Goal: Information Seeking & Learning: Learn about a topic

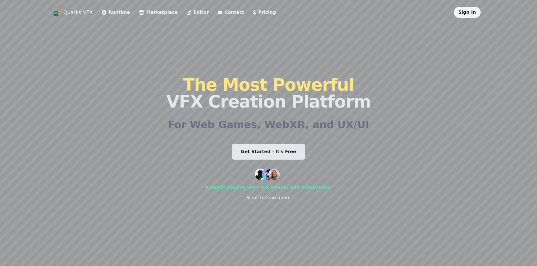
click at [352, 140] on div "Quarks VFX Runtime Marketplace Editor Contact Pricing Sign In The Most Powerful…" at bounding box center [268, 133] width 433 height 253
click at [464, 16] on div "Sign In" at bounding box center [467, 12] width 27 height 11
click at [466, 12] on link "Sign In" at bounding box center [467, 12] width 18 height 5
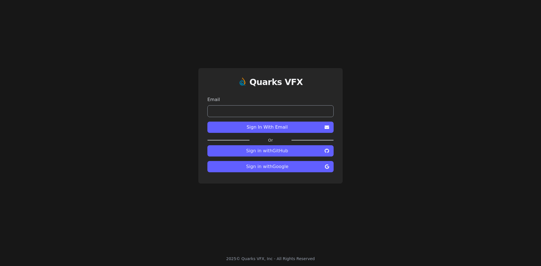
click at [291, 126] on span "Sign In With Email" at bounding box center [267, 127] width 110 height 7
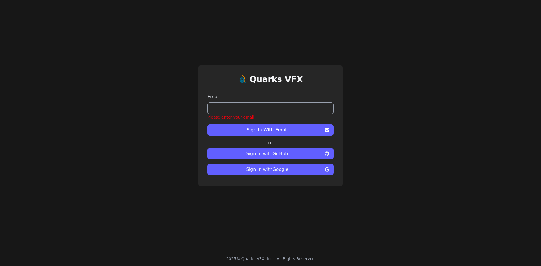
click at [283, 170] on span "Sign in with Google" at bounding box center [267, 169] width 111 height 7
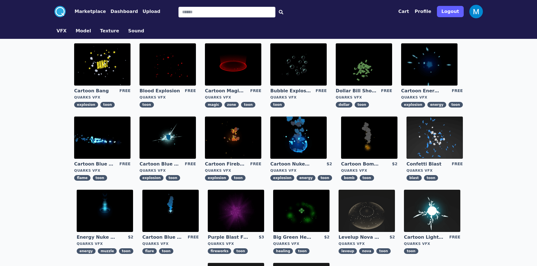
click at [427, 11] on button "Profile" at bounding box center [423, 11] width 17 height 7
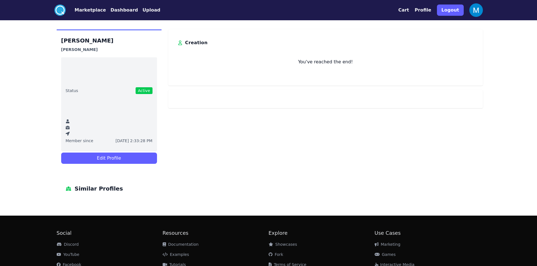
click at [89, 8] on button "Marketplace" at bounding box center [90, 10] width 31 height 7
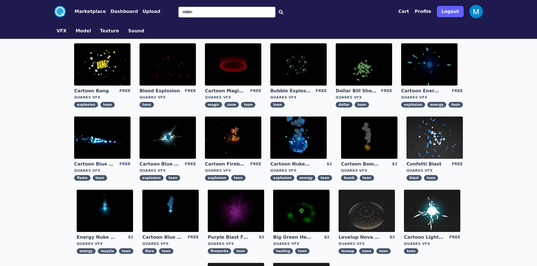
click at [61, 12] on circle at bounding box center [59, 11] width 11 height 11
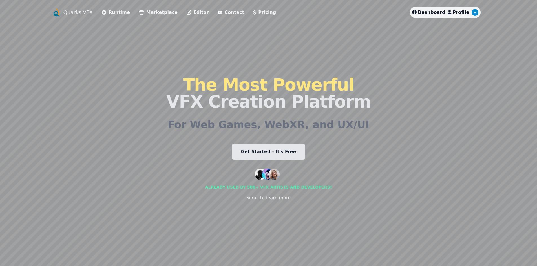
click at [253, 12] on link "Pricing" at bounding box center [264, 12] width 23 height 7
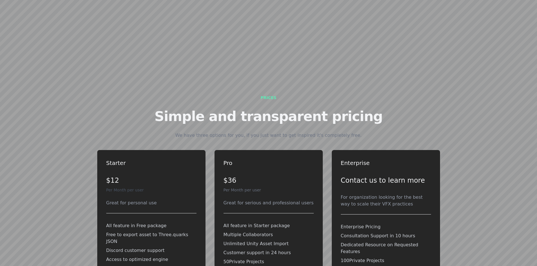
scroll to position [1249, 0]
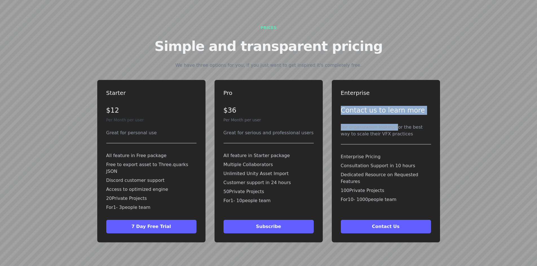
drag, startPoint x: 340, startPoint y: 95, endPoint x: 395, endPoint y: 109, distance: 56.1
click at [395, 109] on div "Enterprise Contact us to learn more For organization looking for the best way t…" at bounding box center [386, 161] width 108 height 163
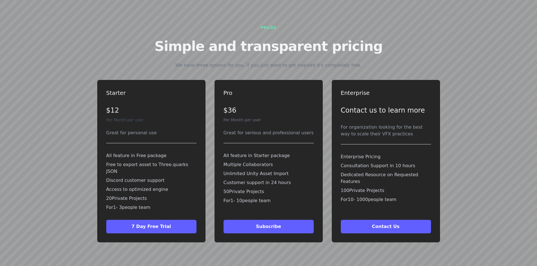
click at [397, 124] on div "For organization looking for the best way to scale their VFX practices" at bounding box center [386, 131] width 90 height 14
drag, startPoint x: 401, startPoint y: 119, endPoint x: 336, endPoint y: 112, distance: 65.2
click at [336, 112] on div "Enterprise Contact us to learn more For organization looking for the best way t…" at bounding box center [386, 161] width 108 height 163
click at [407, 163] on p "Consultation Support in 10 hours" at bounding box center [386, 166] width 90 height 7
drag, startPoint x: 412, startPoint y: 150, endPoint x: 340, endPoint y: 140, distance: 73.1
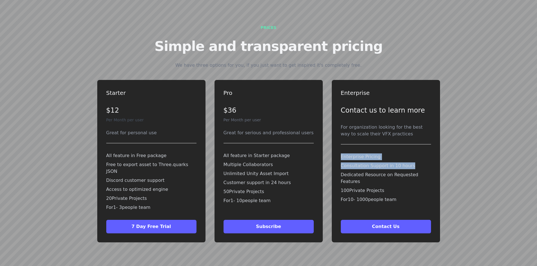
click at [340, 140] on div "Enterprise Contact us to learn more For organization looking for the best way t…" at bounding box center [386, 161] width 108 height 163
click at [360, 163] on p "Consultation Support in 10 hours" at bounding box center [386, 166] width 90 height 7
drag, startPoint x: 338, startPoint y: 150, endPoint x: 418, endPoint y: 149, distance: 80.1
click at [418, 149] on div "Enterprise Contact us to learn more For organization looking for the best way t…" at bounding box center [386, 161] width 108 height 163
drag, startPoint x: 401, startPoint y: 176, endPoint x: 342, endPoint y: 161, distance: 61.0
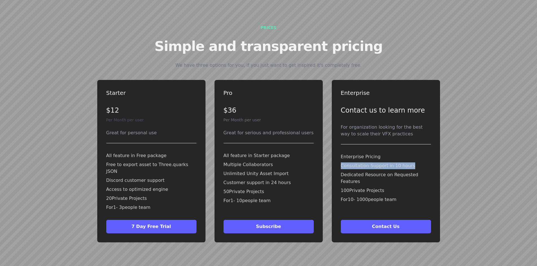
click at [342, 161] on div "Enterprise Pricing Consultation Support in 10 hours Dedicated Resource on Reque…" at bounding box center [386, 178] width 90 height 54
click at [336, 179] on div "Enterprise Contact us to learn more For organization looking for the best way t…" at bounding box center [386, 161] width 108 height 163
click at [336, 177] on div "Enterprise Contact us to learn more For organization looking for the best way t…" at bounding box center [386, 161] width 108 height 163
drag, startPoint x: 336, startPoint y: 177, endPoint x: 415, endPoint y: 172, distance: 79.1
click at [415, 172] on div "Enterprise Contact us to learn more For organization looking for the best way t…" at bounding box center [386, 161] width 108 height 163
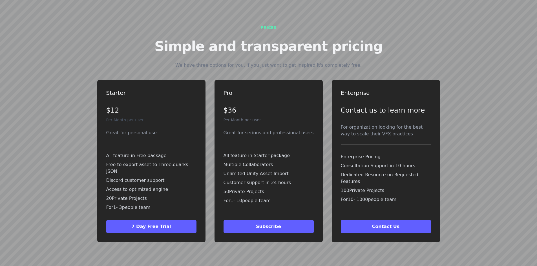
click at [397, 187] on p "100 Private Projects" at bounding box center [386, 190] width 90 height 7
drag, startPoint x: 389, startPoint y: 165, endPoint x: 331, endPoint y: 167, distance: 58.1
click at [331, 167] on div "Starter $12 Per Month per user Great for personal use All feature in Free packa…" at bounding box center [269, 162] width 424 height 172
drag, startPoint x: 321, startPoint y: 147, endPoint x: 300, endPoint y: 145, distance: 20.7
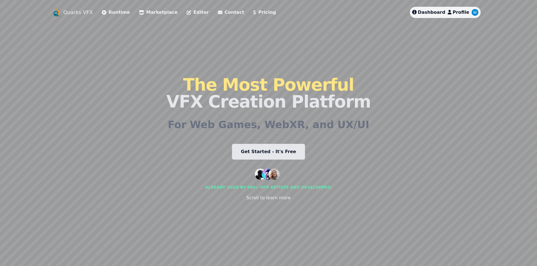
drag, startPoint x: 292, startPoint y: 145, endPoint x: 297, endPoint y: 143, distance: 4.9
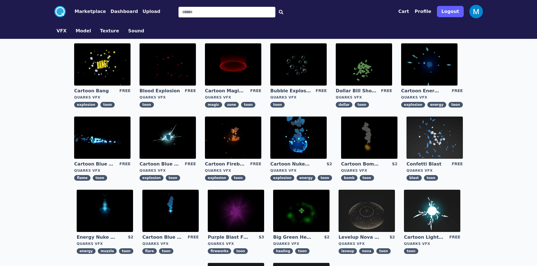
click at [317, 137] on img at bounding box center [298, 138] width 56 height 42
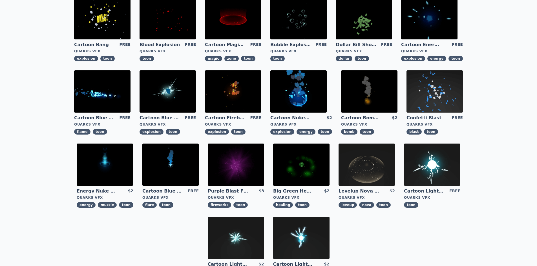
scroll to position [56, 0]
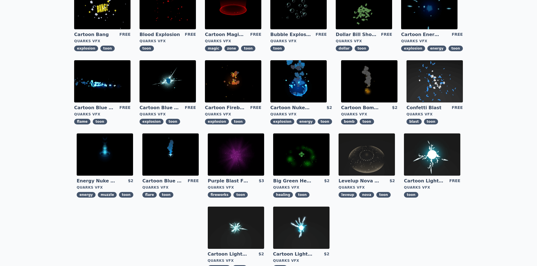
click at [424, 149] on img at bounding box center [432, 155] width 56 height 42
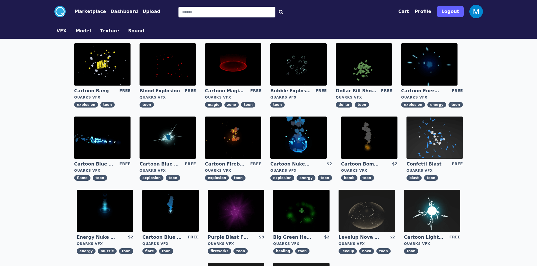
click at [227, 149] on img at bounding box center [233, 138] width 56 height 42
click at [113, 140] on img at bounding box center [102, 138] width 56 height 42
click at [116, 75] on img at bounding box center [102, 64] width 56 height 42
click at [242, 59] on img at bounding box center [233, 64] width 56 height 42
click at [308, 147] on img at bounding box center [298, 138] width 56 height 42
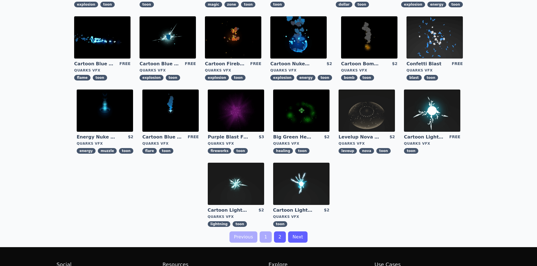
scroll to position [165, 0]
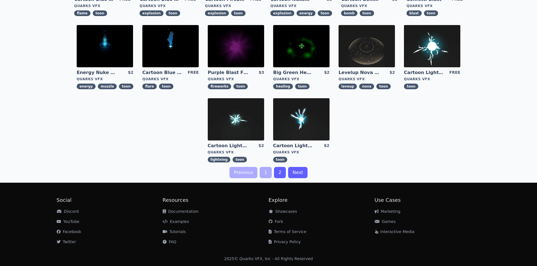
click at [280, 176] on link "2" at bounding box center [280, 172] width 12 height 11
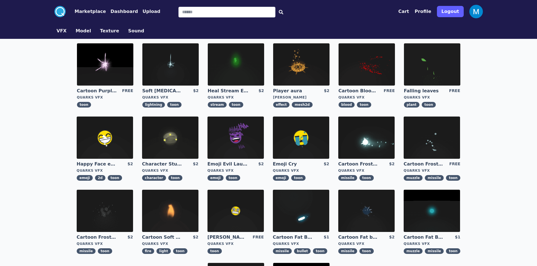
click at [247, 141] on img at bounding box center [235, 138] width 56 height 42
click at [306, 68] on img at bounding box center [301, 64] width 56 height 42
click at [106, 129] on img at bounding box center [105, 138] width 56 height 42
